Goal: Check status: Check status

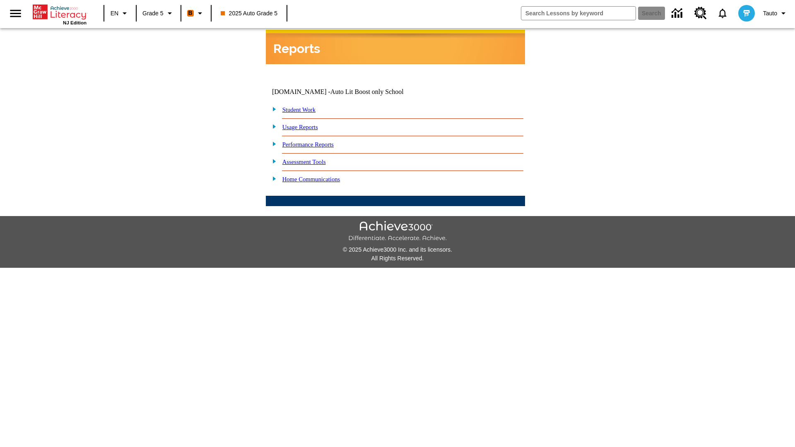
click at [304, 106] on link "Student Work" at bounding box center [299, 109] width 33 height 7
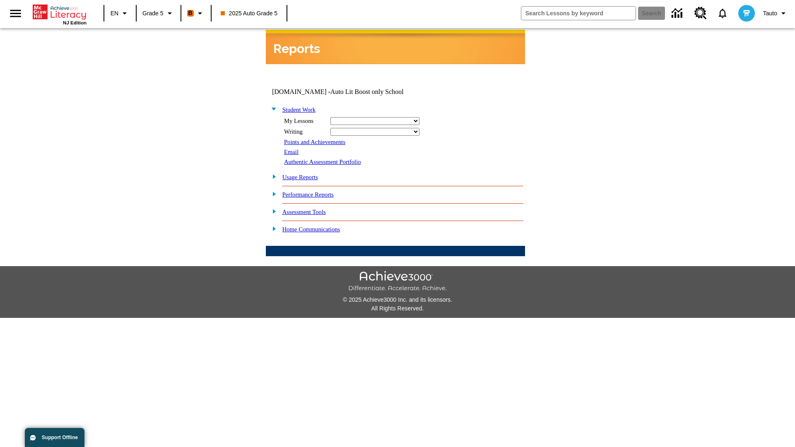
select select "/options/reports/?report_id=12&atype=22&section=2"
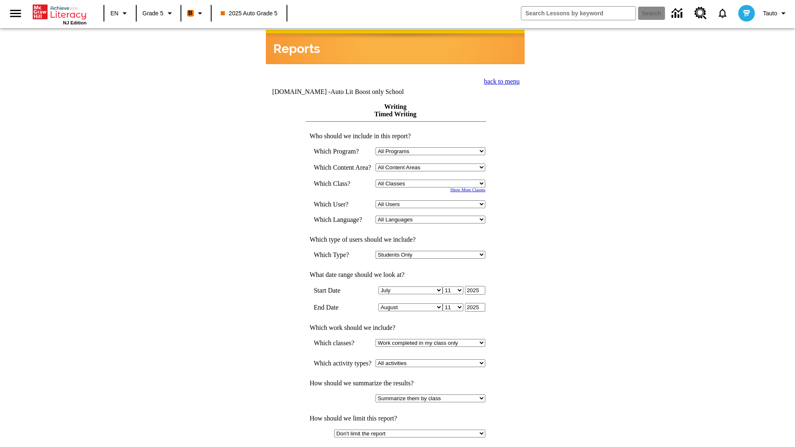
click at [433, 180] on select "Select a Class: All Classes 2025 Auto Grade 5 OL 2025 Auto Grade 6" at bounding box center [431, 184] width 110 height 8
select select "11133131"
